Goal: Transaction & Acquisition: Purchase product/service

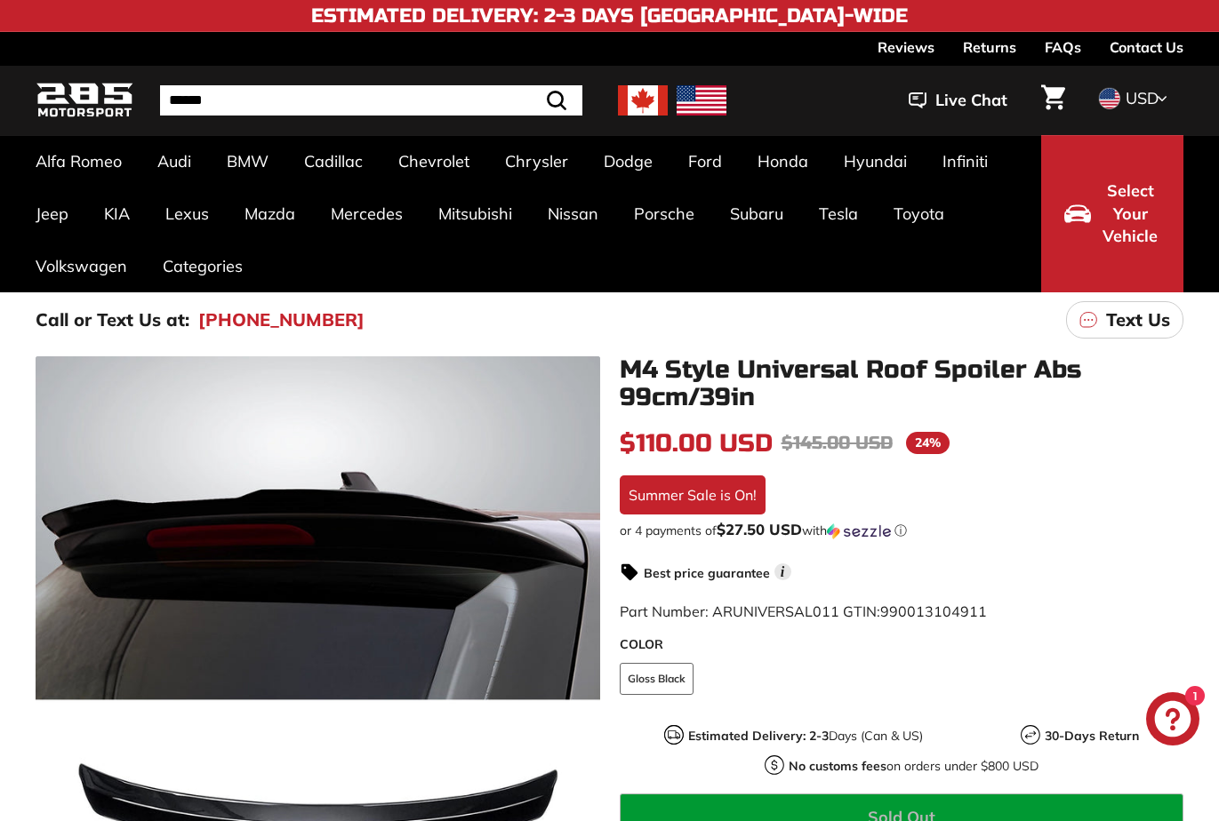
scroll to position [821, 0]
